Goal: Find specific page/section: Find specific page/section

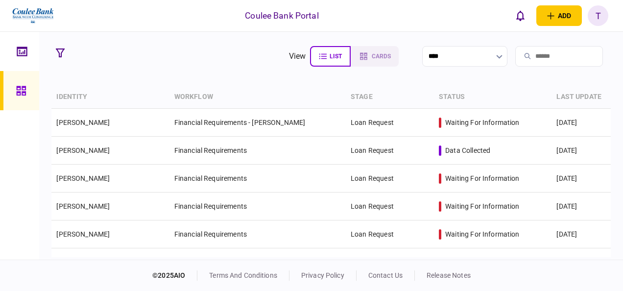
click at [496, 56] on icon "button" at bounding box center [499, 57] width 6 height 4
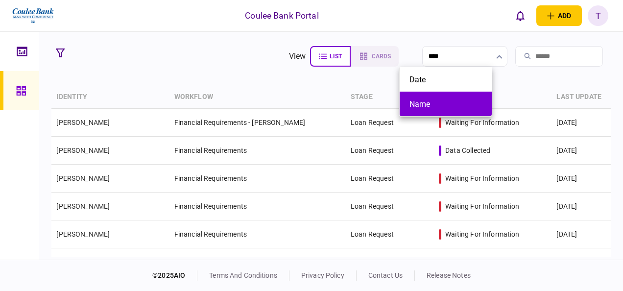
click at [423, 103] on button "Name" at bounding box center [445, 103] width 72 height 9
type input "****"
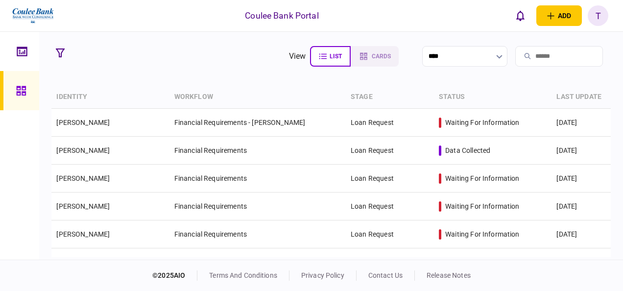
click at [517, 55] on input "search" at bounding box center [559, 56] width 88 height 21
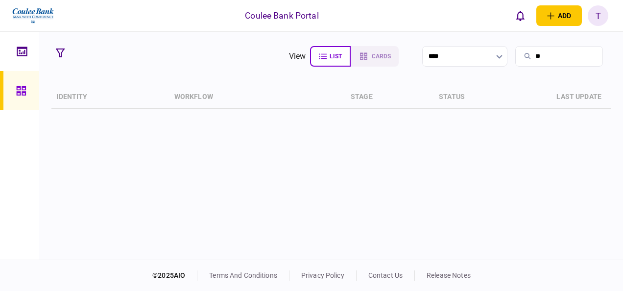
type input "*"
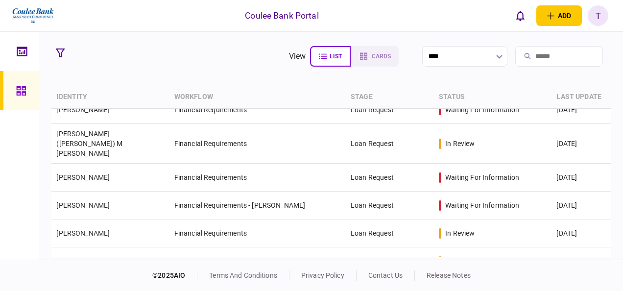
scroll to position [1810, 0]
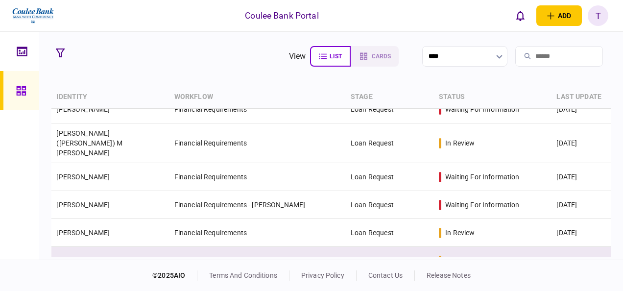
drag, startPoint x: 608, startPoint y: 226, endPoint x: 606, endPoint y: 238, distance: 11.8
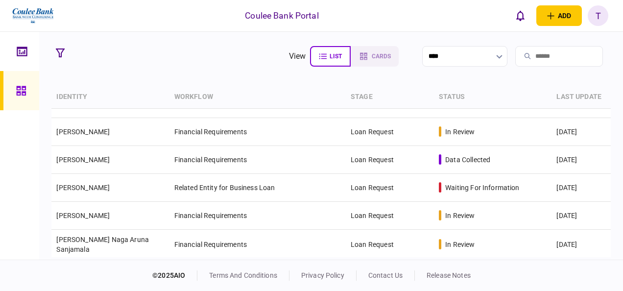
scroll to position [3725, 0]
